Goal: Register for event/course

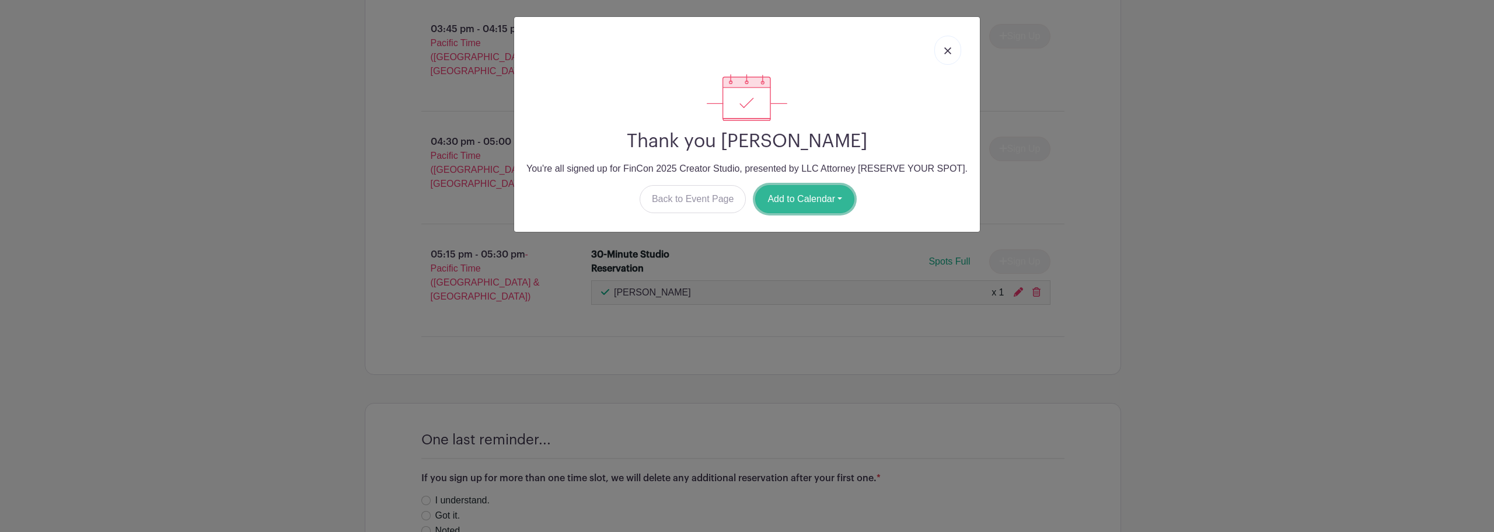
click at [812, 198] on button "Add to Calendar" at bounding box center [804, 199] width 99 height 28
click at [950, 46] on link at bounding box center [948, 50] width 27 height 29
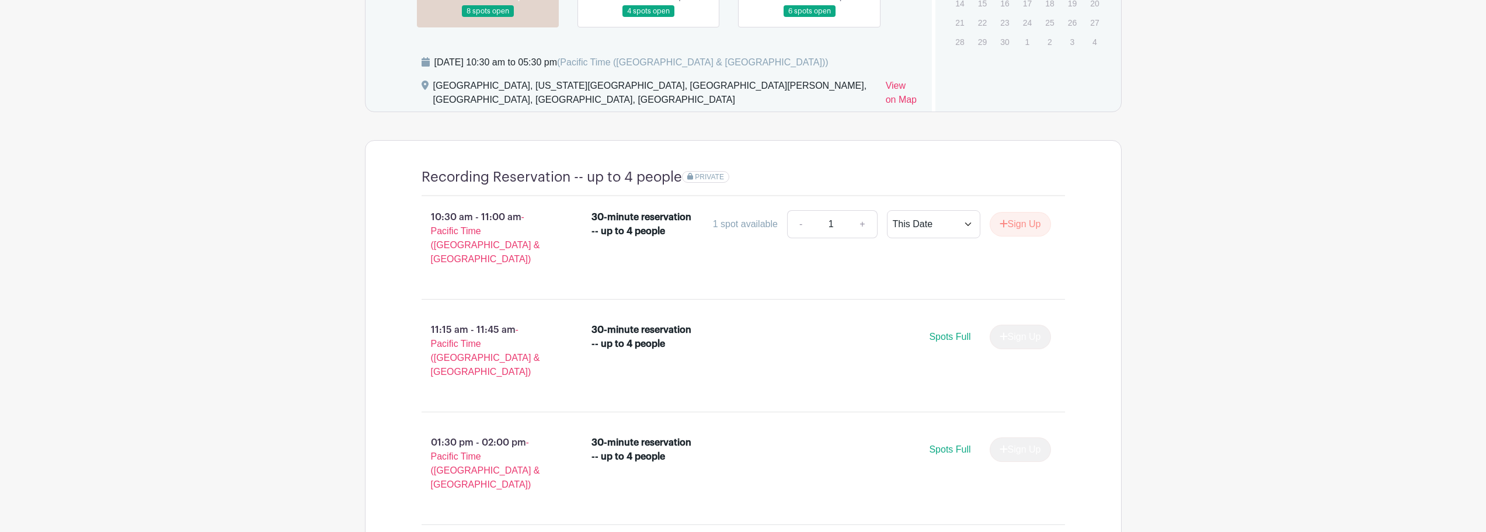
scroll to position [584, 0]
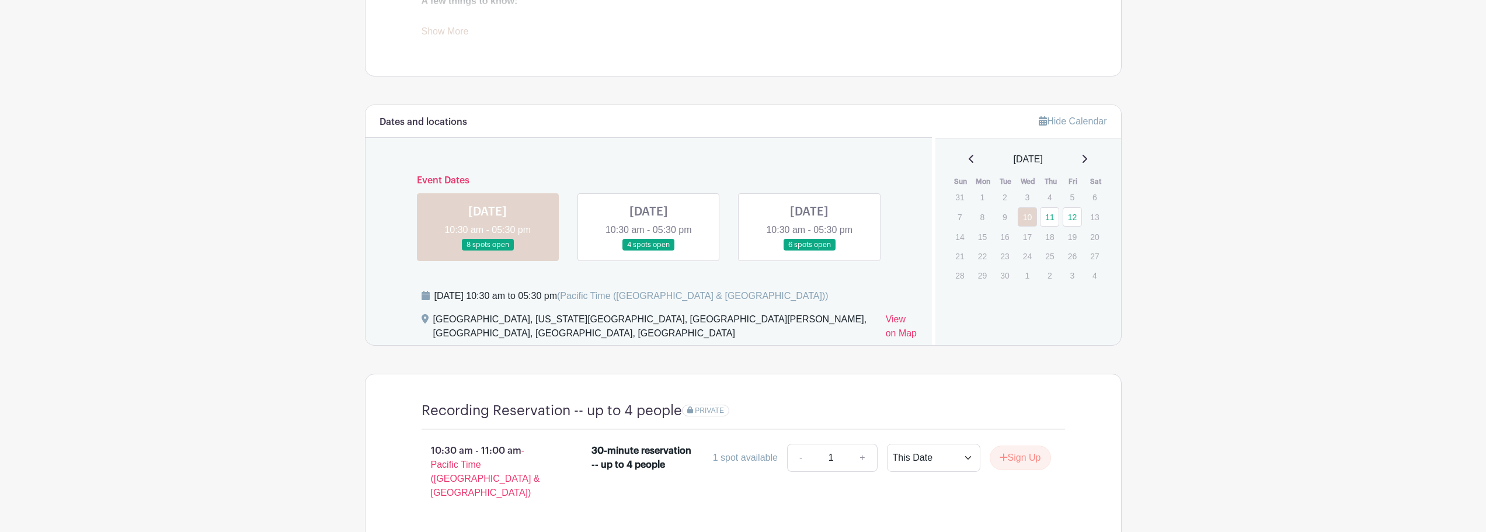
click at [649, 251] on link at bounding box center [649, 251] width 0 height 0
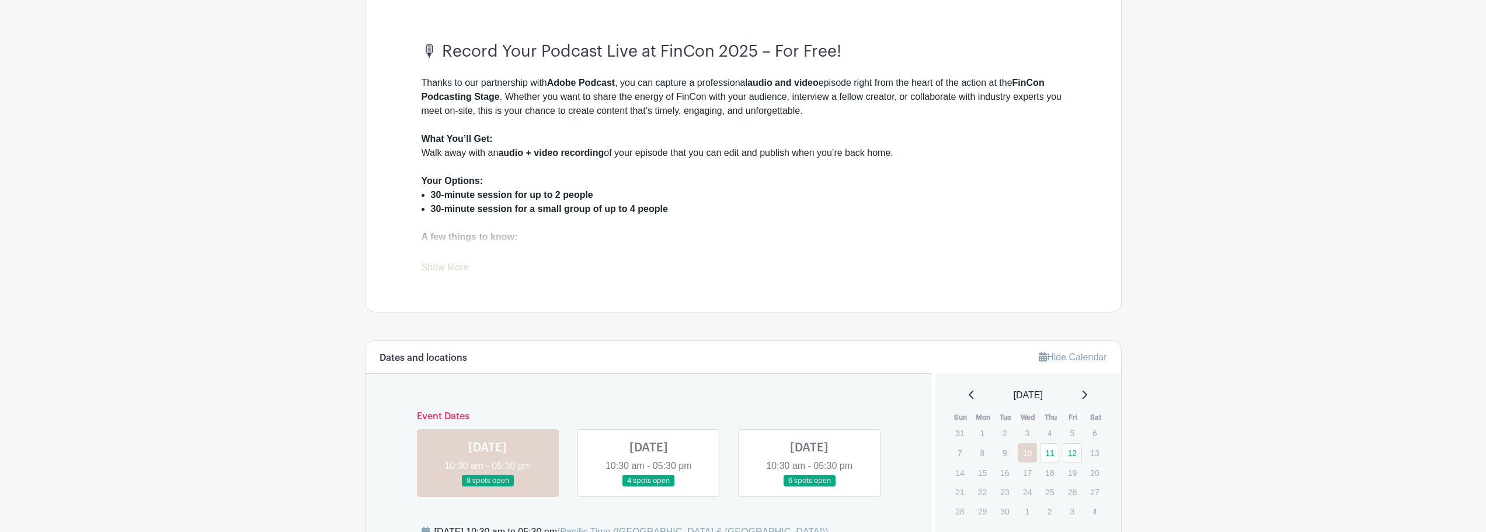
scroll to position [175, 0]
